Goal: Transaction & Acquisition: Purchase product/service

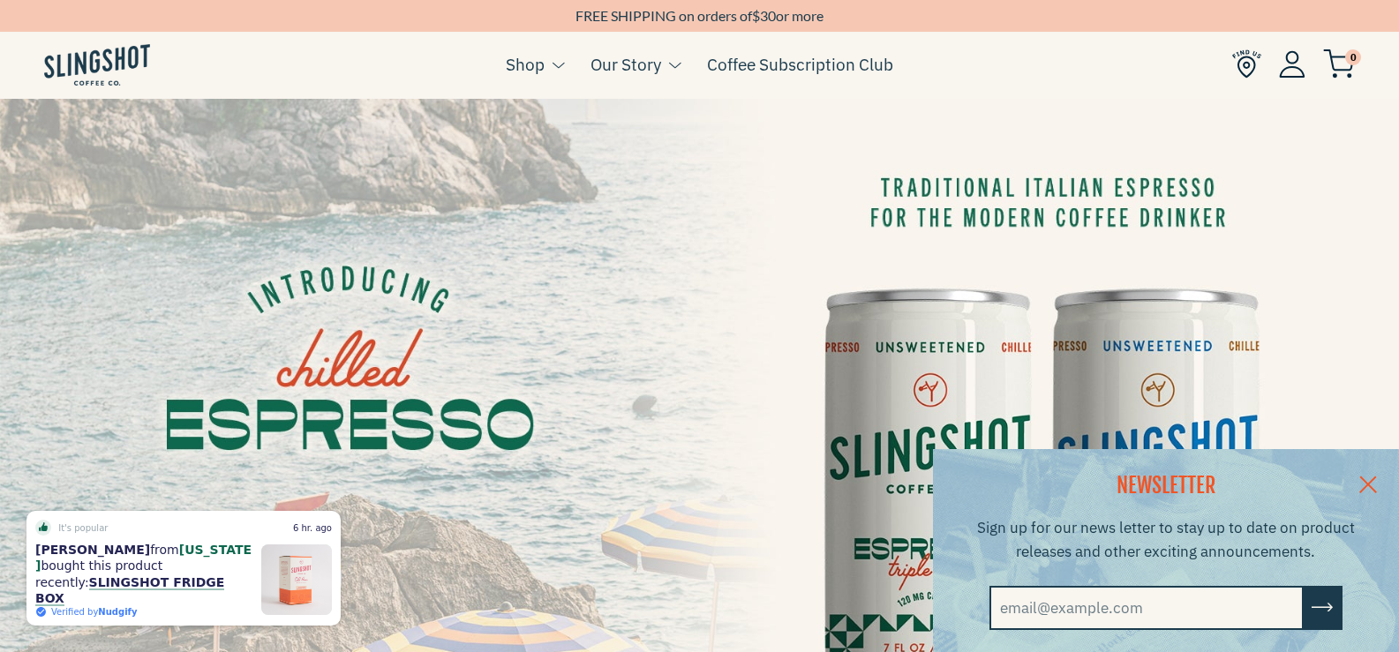
click at [1380, 479] on link at bounding box center [1369, 483] width 62 height 68
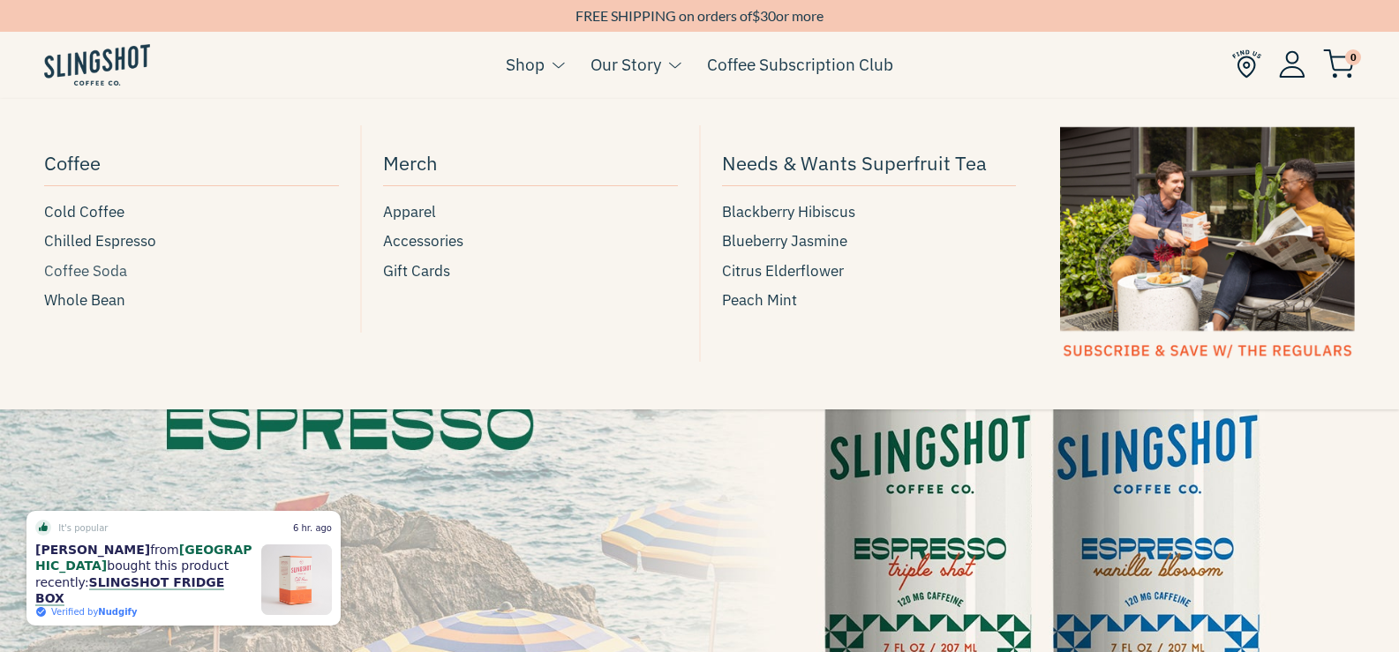
click at [88, 264] on span "Coffee Soda" at bounding box center [85, 272] width 83 height 24
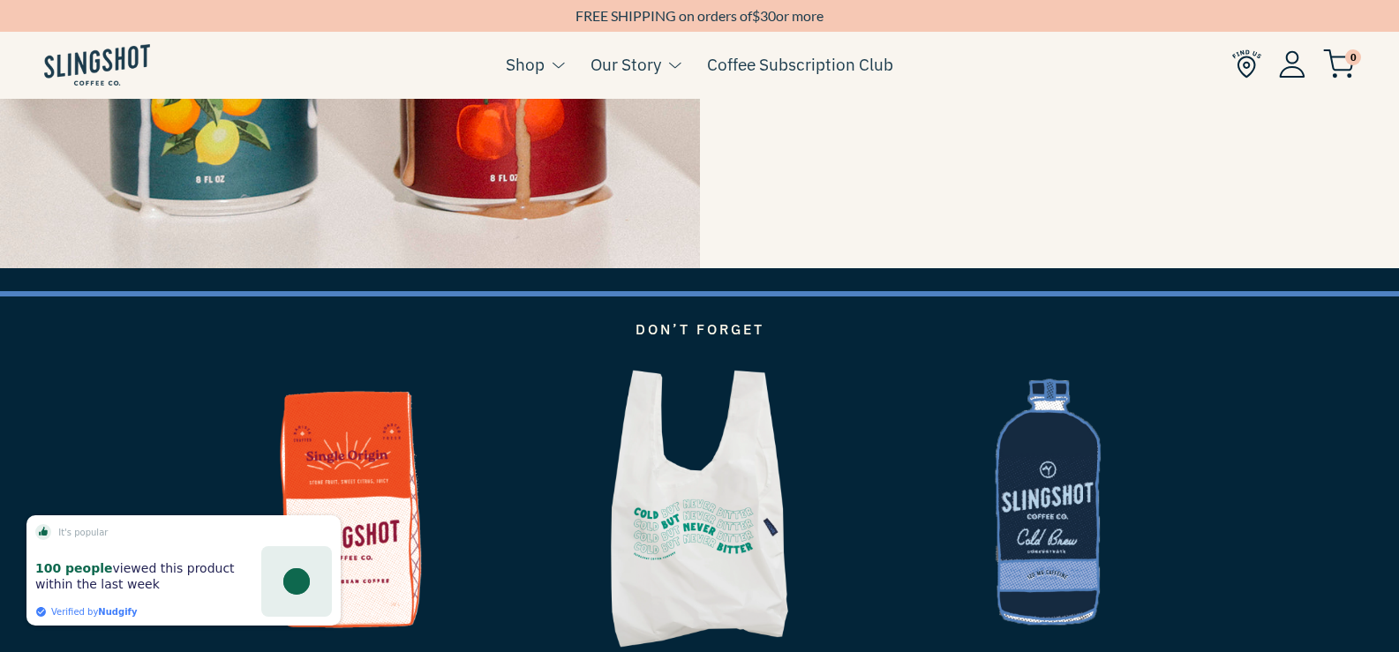
scroll to position [2973, 0]
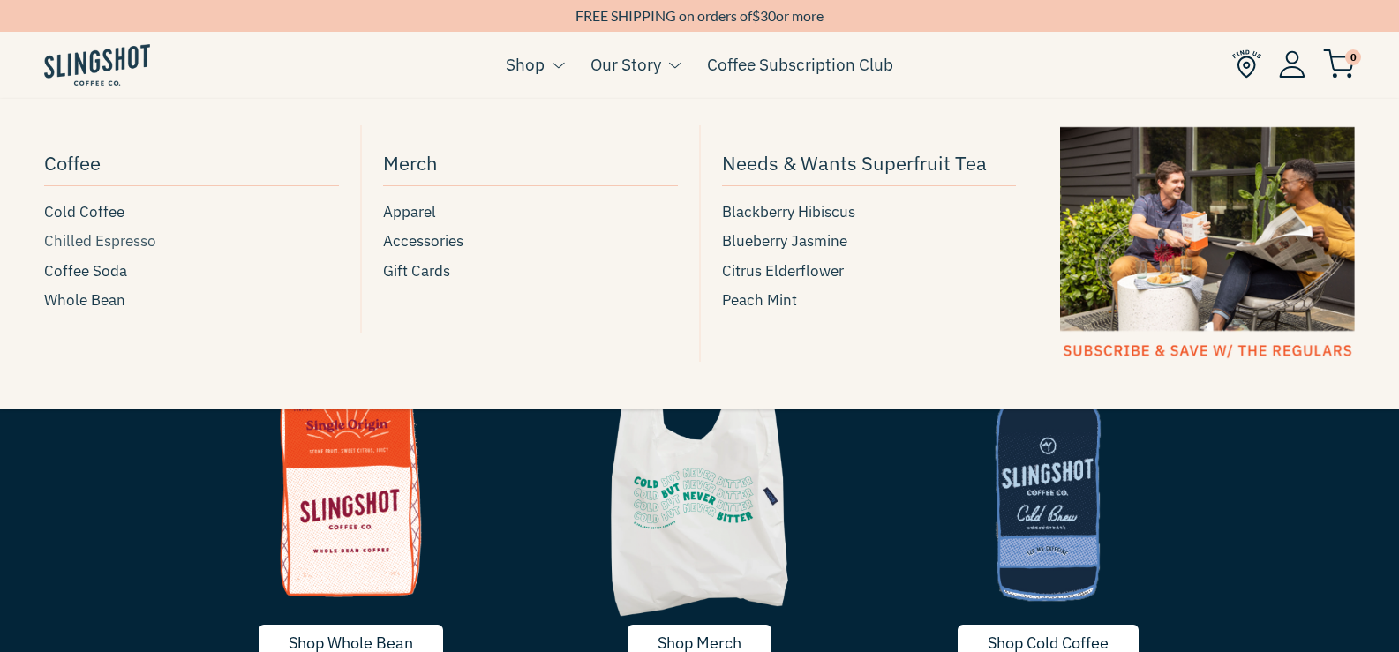
click at [109, 236] on span "Chilled Espresso" at bounding box center [100, 242] width 112 height 24
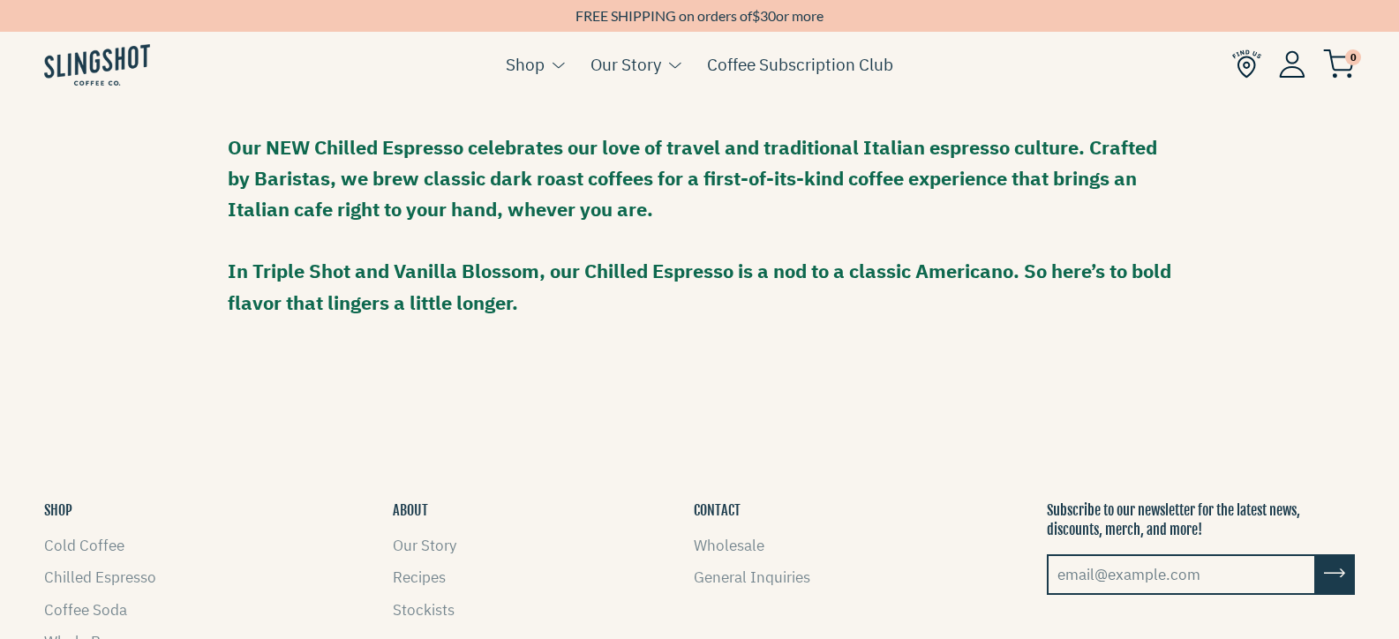
scroll to position [1711, 0]
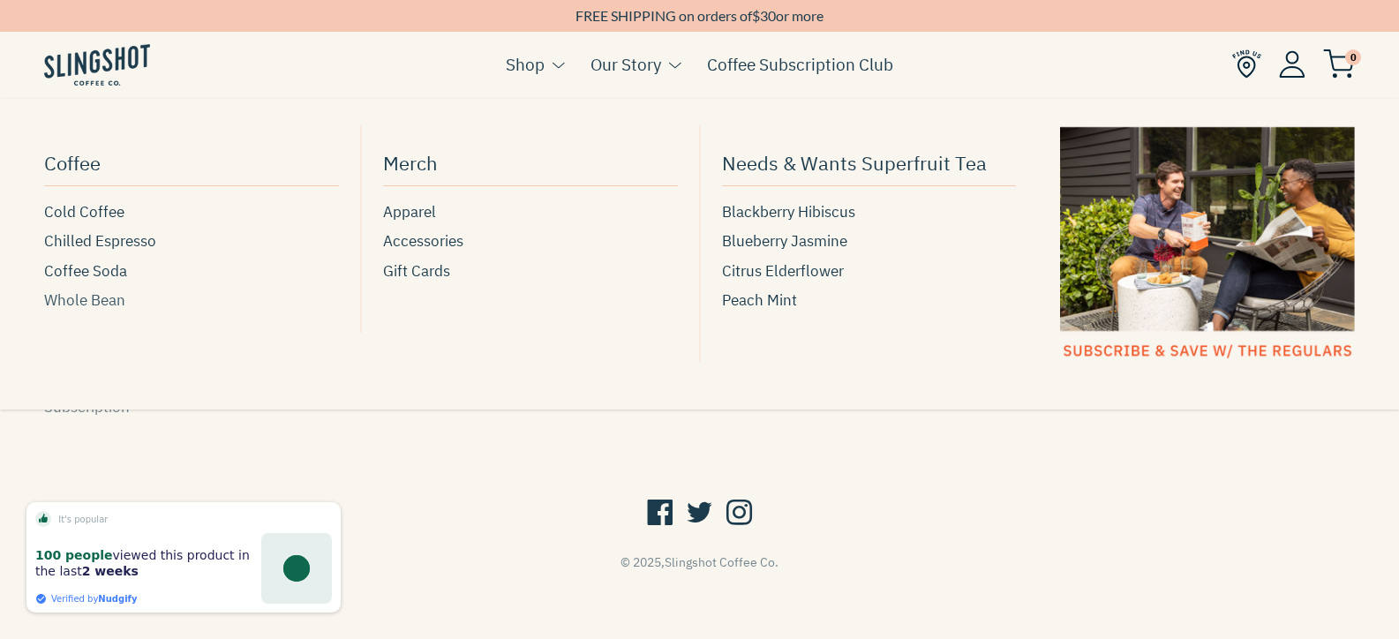
click at [88, 299] on span "Whole Bean" at bounding box center [84, 301] width 81 height 24
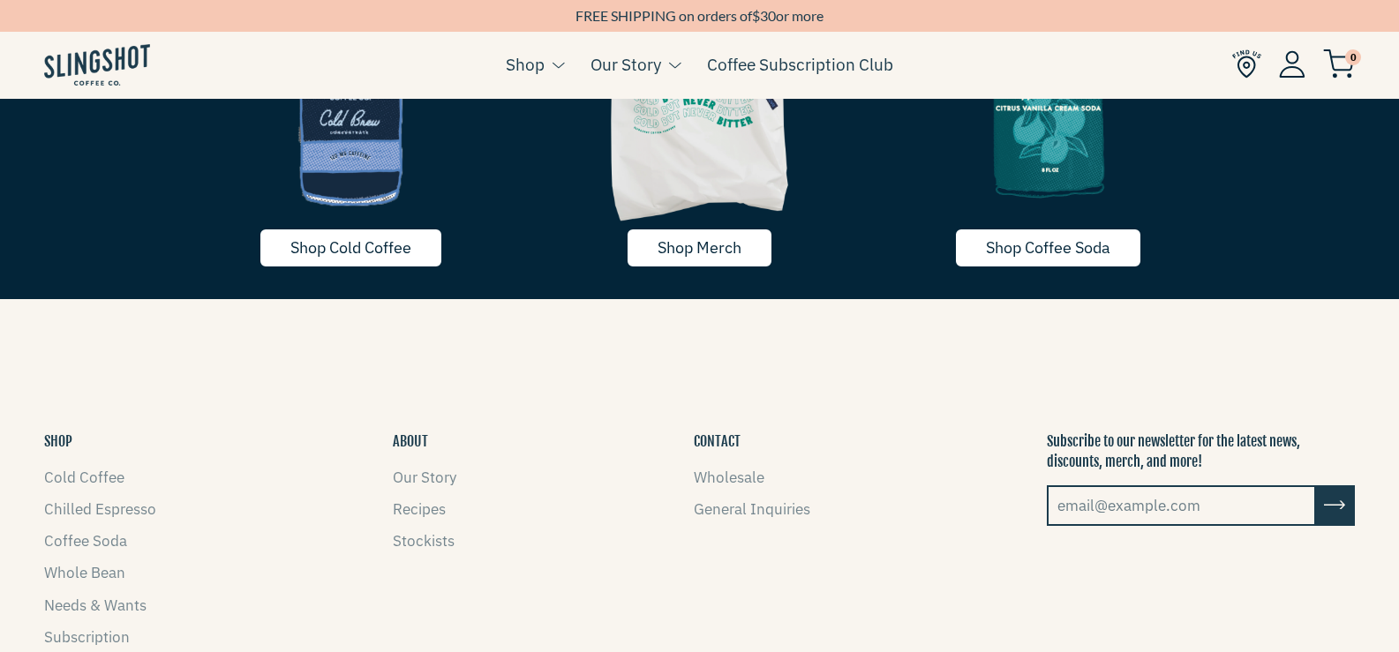
scroll to position [2649, 0]
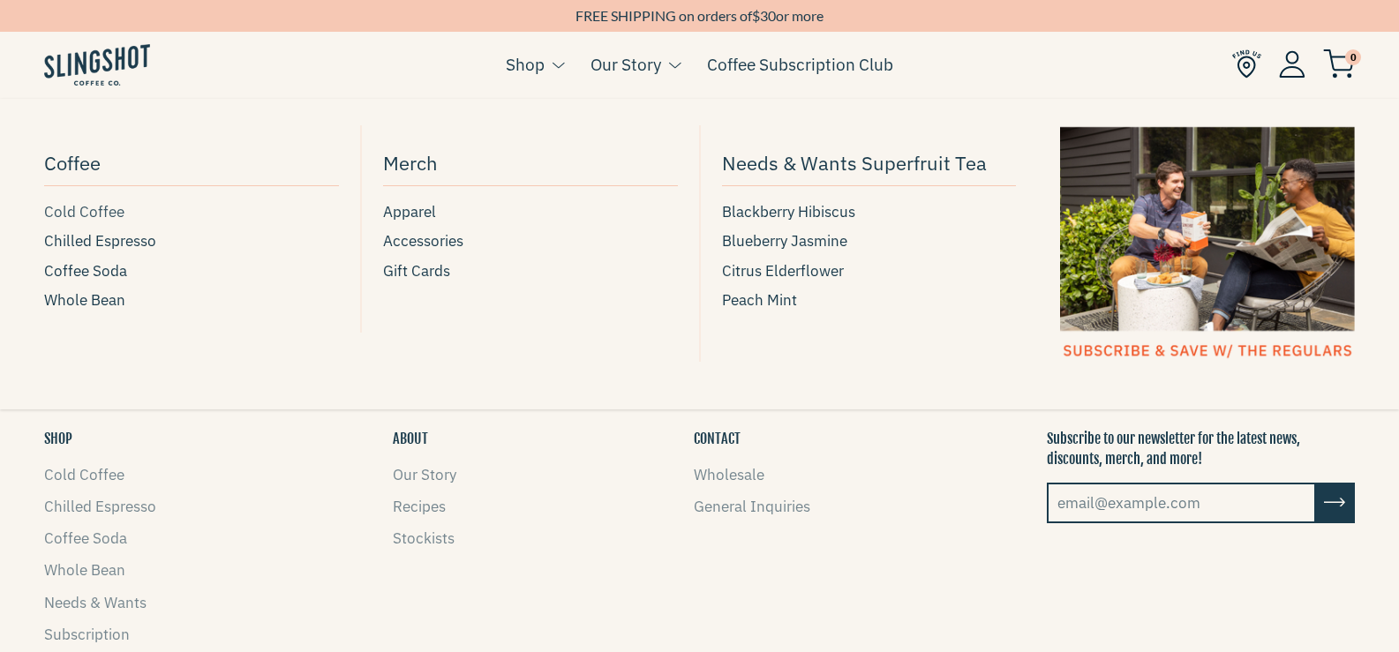
click at [85, 208] on span "Cold Coffee" at bounding box center [84, 212] width 80 height 24
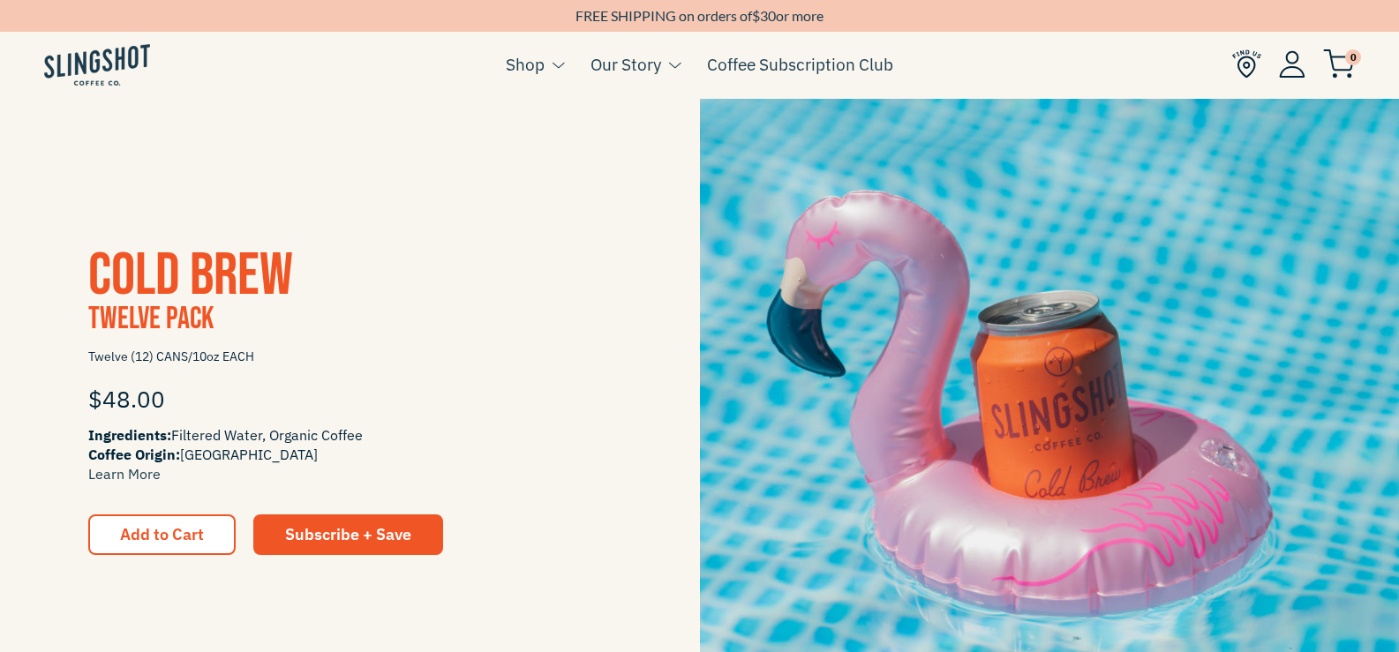
scroll to position [1854, 0]
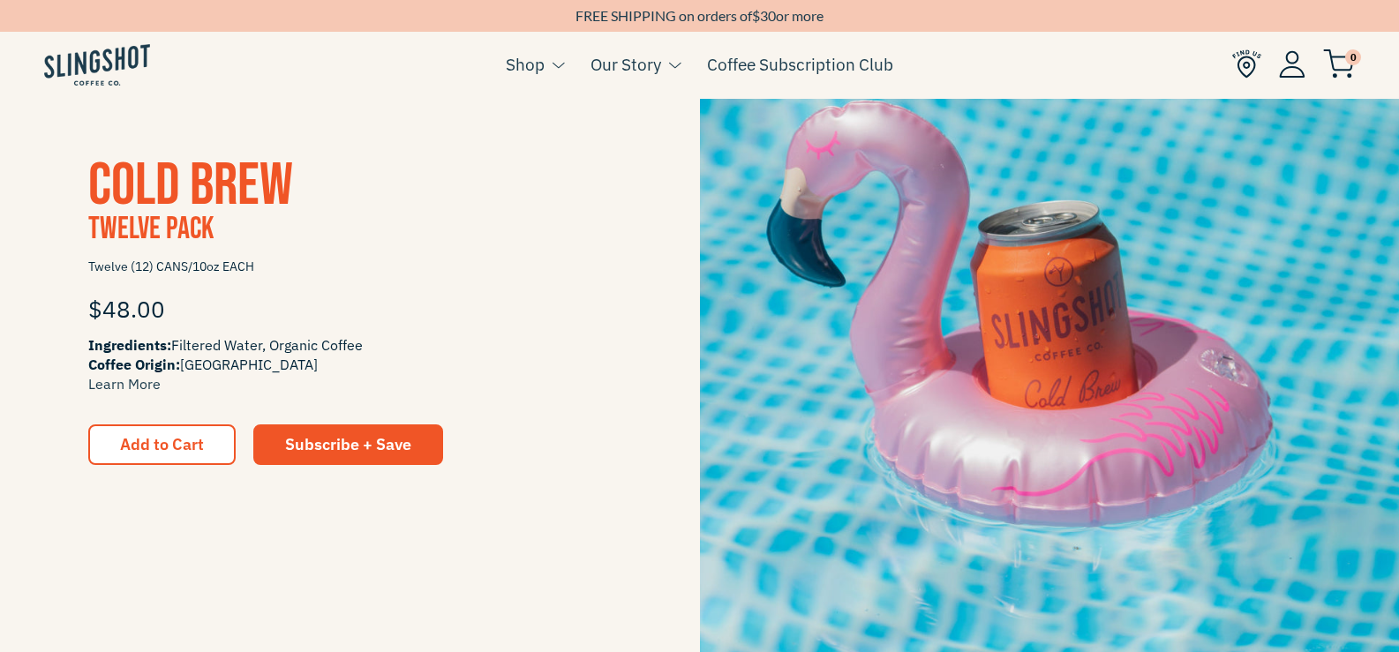
click at [972, 277] on img at bounding box center [1050, 311] width 700 height 700
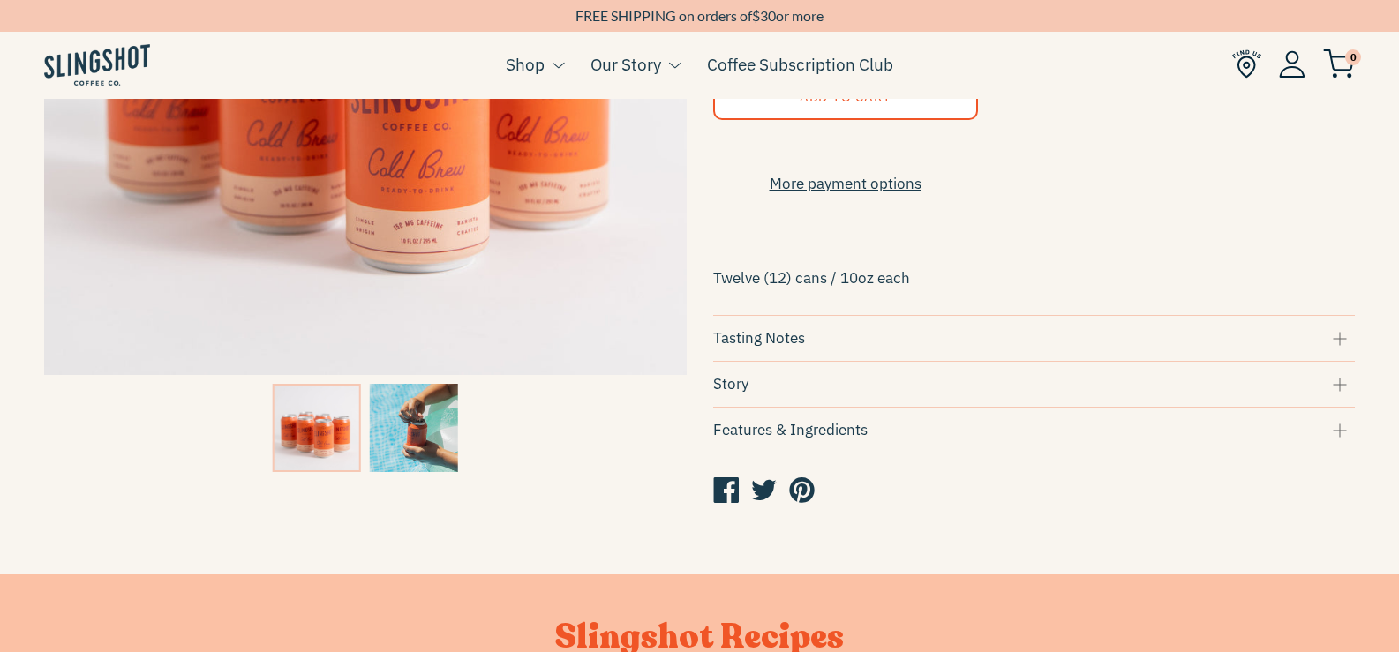
scroll to position [441, 0]
